Goal: Information Seeking & Learning: Find specific fact

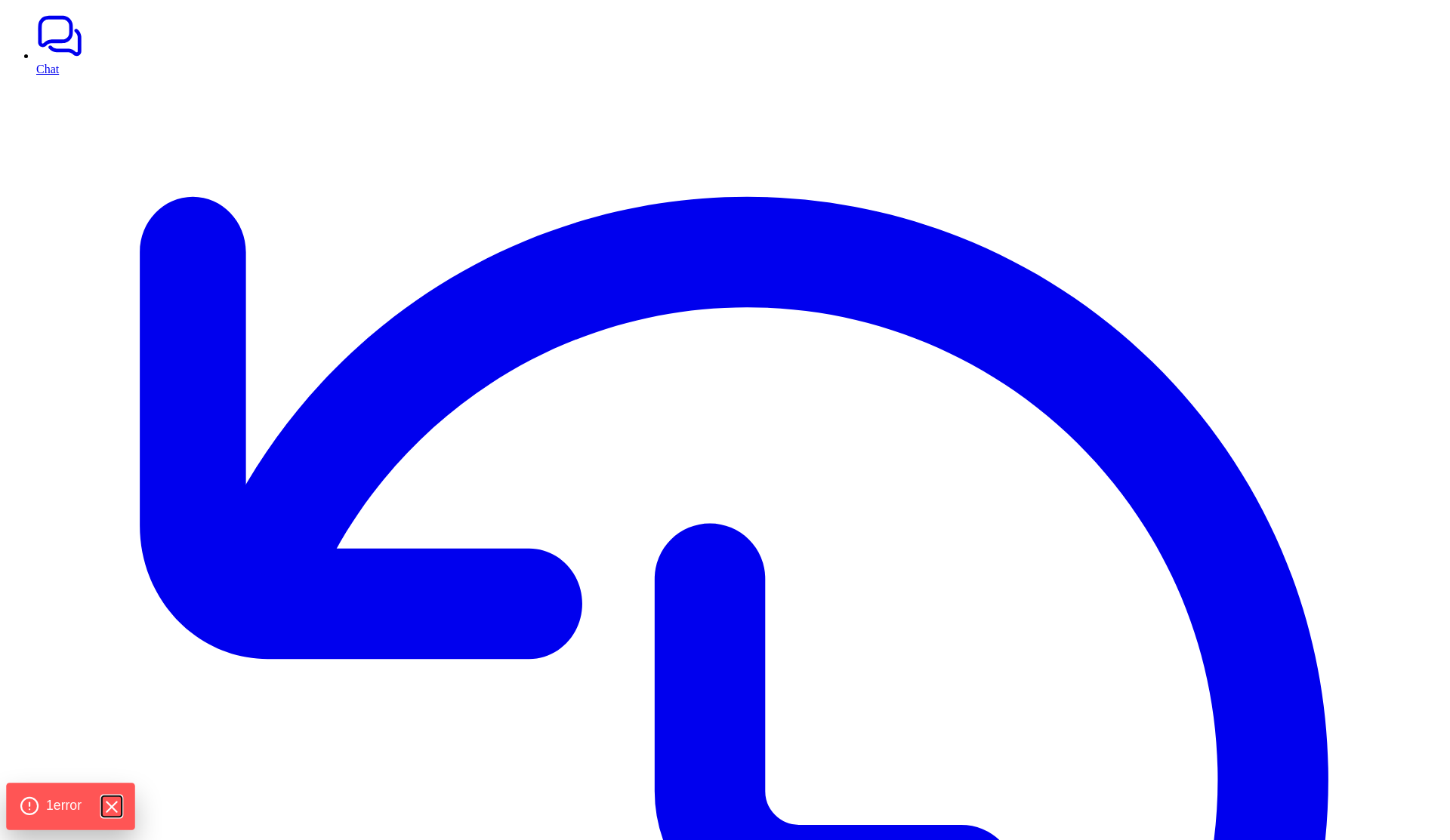
click at [112, 807] on icon "Hide Errors" at bounding box center [111, 807] width 19 height 19
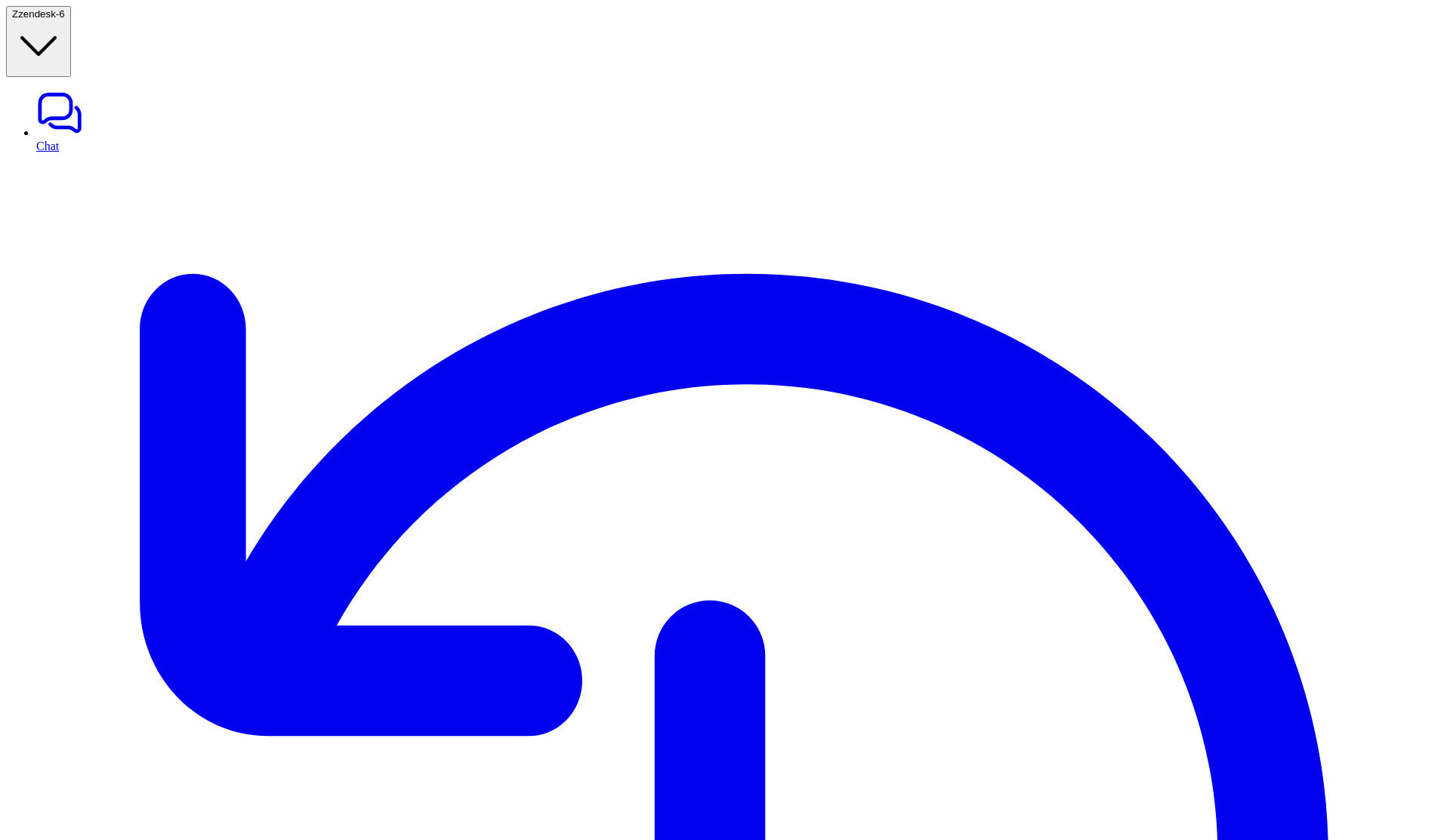
type textarea "**********"
click at [77, 89] on link "Chat" at bounding box center [740, 121] width 1408 height 63
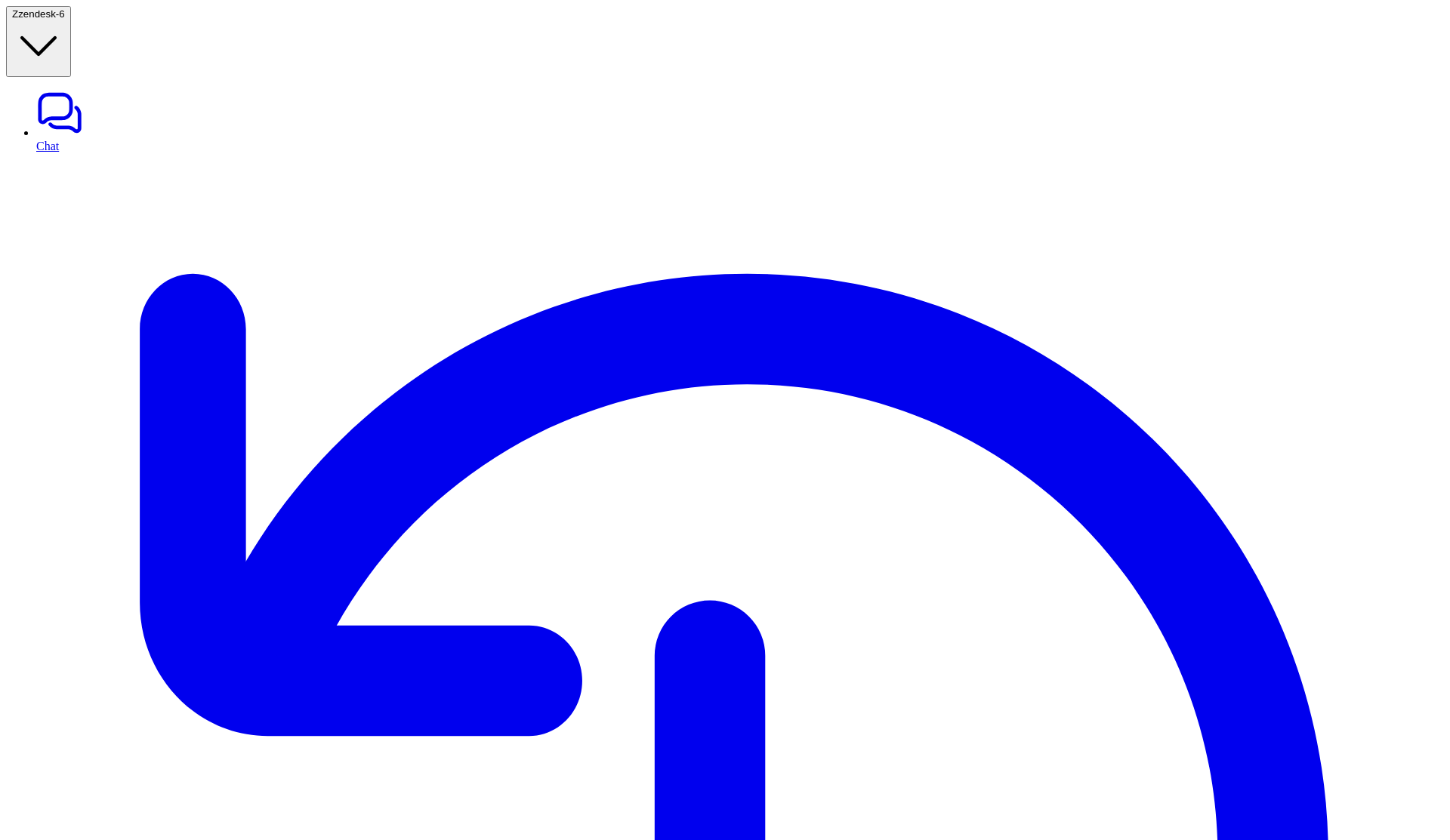
drag, startPoint x: 1311, startPoint y: 443, endPoint x: 1373, endPoint y: 443, distance: 62.0
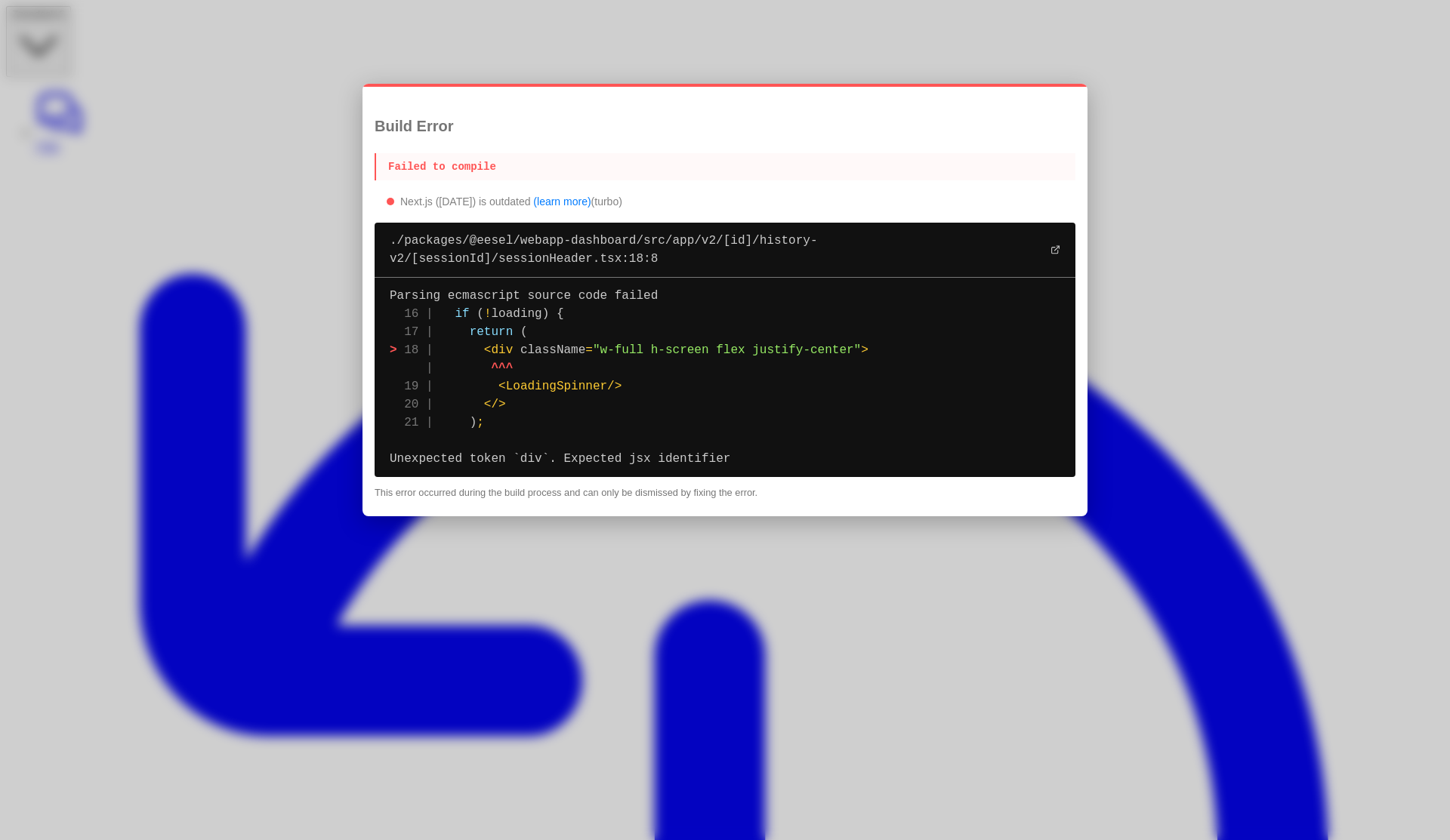
click at [670, 385] on pre "Parsing ecmascript source code failed 16 | if ( ! loading) { 17 | return ( > 18…" at bounding box center [725, 378] width 701 height 199
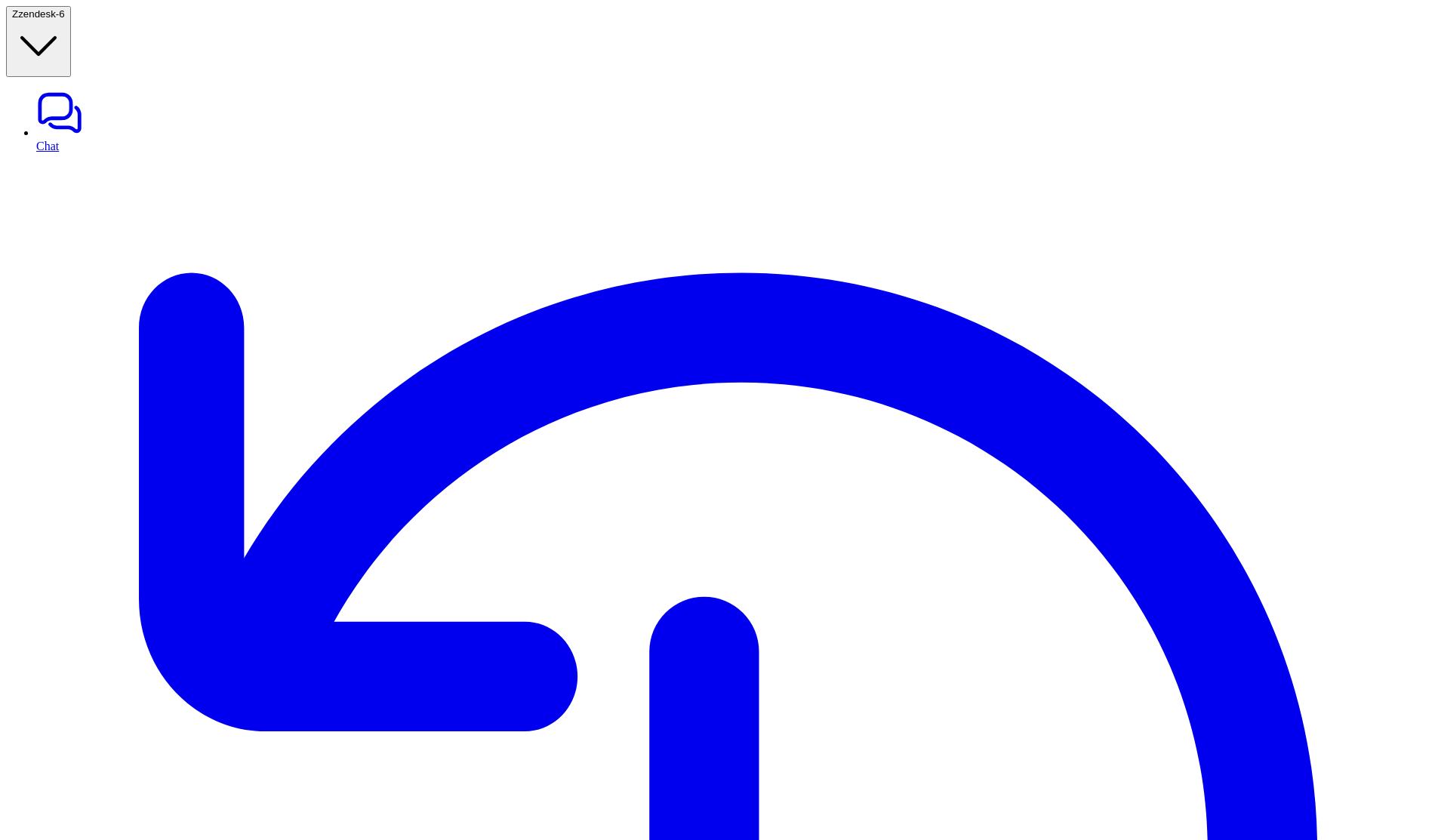
drag, startPoint x: 916, startPoint y: 126, endPoint x: 1026, endPoint y: 126, distance: 110.0
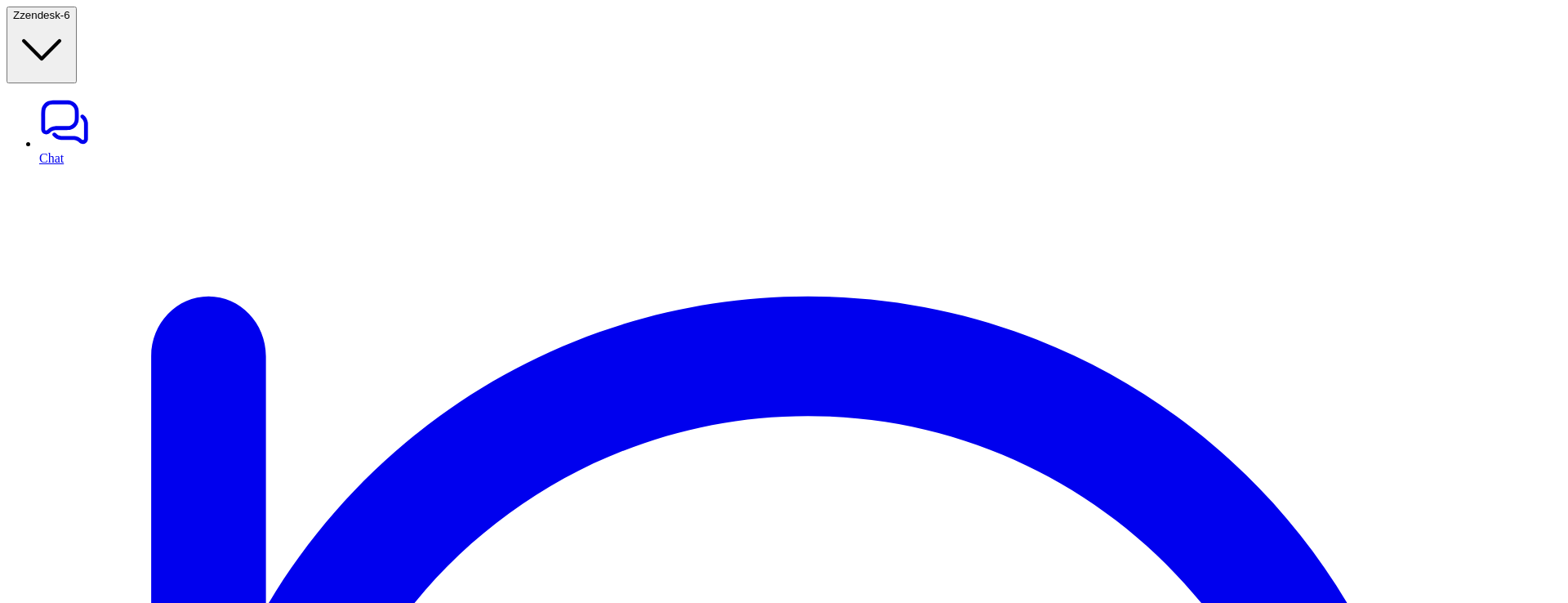
scroll to position [273, 0]
